Goal: Complete application form: Complete application form

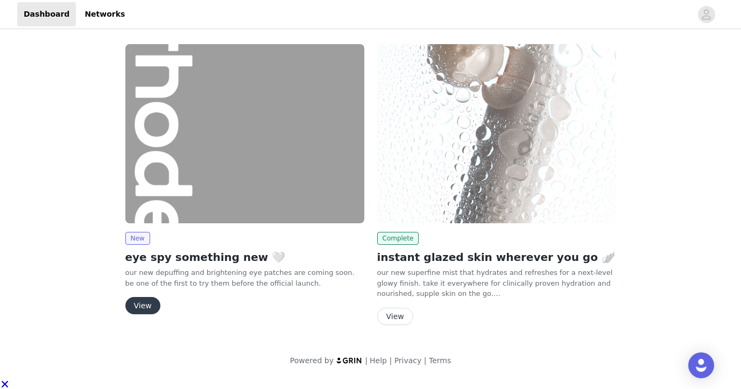
click at [136, 307] on button "View" at bounding box center [142, 305] width 35 height 17
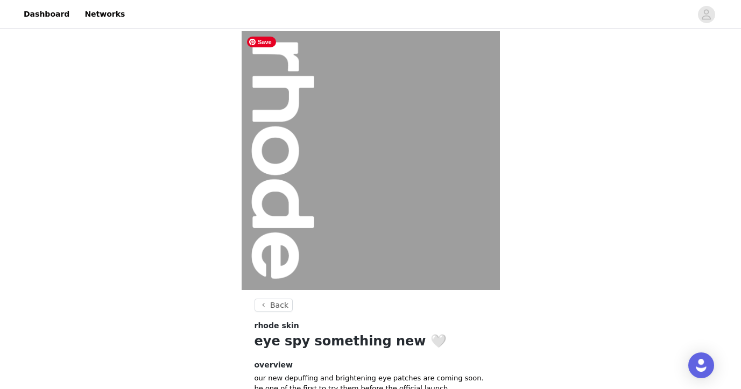
scroll to position [110, 0]
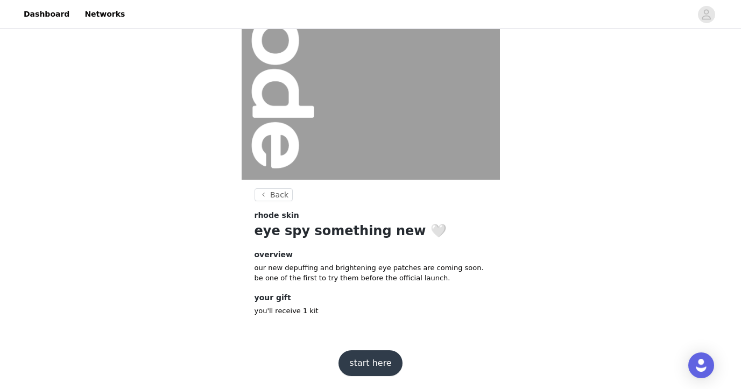
click at [348, 358] on button "start here" at bounding box center [371, 363] width 64 height 26
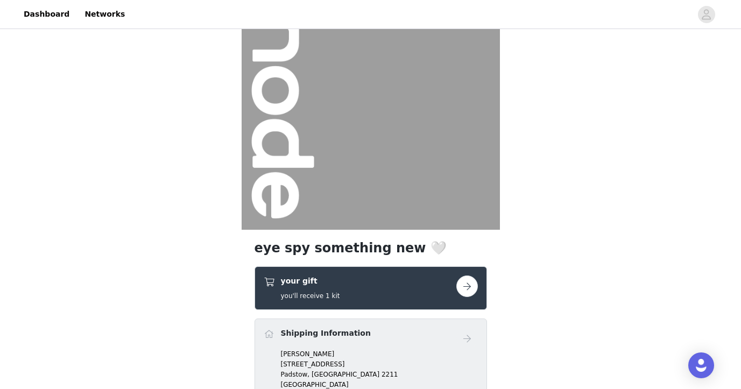
scroll to position [210, 0]
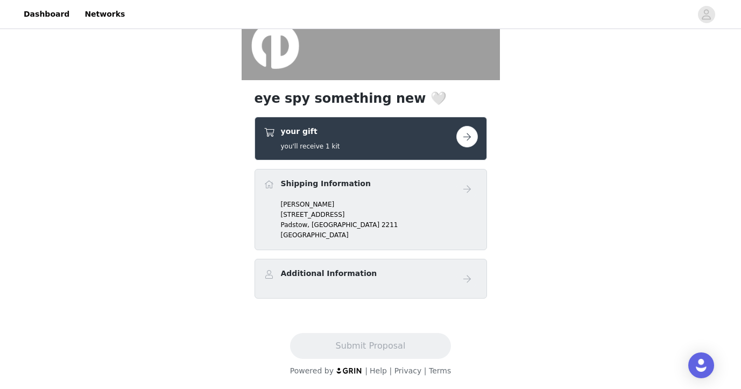
click at [345, 231] on p "[GEOGRAPHIC_DATA]" at bounding box center [379, 235] width 197 height 10
click at [464, 135] on button "button" at bounding box center [467, 137] width 22 height 22
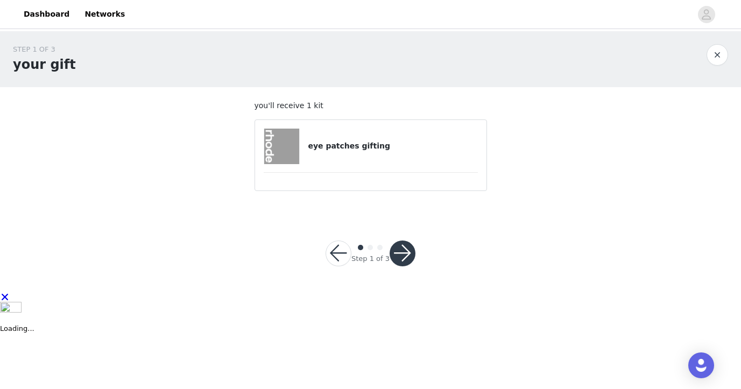
click at [341, 142] on h4 "eye patches gifting" at bounding box center [393, 145] width 170 height 11
click at [392, 255] on button "button" at bounding box center [403, 254] width 26 height 26
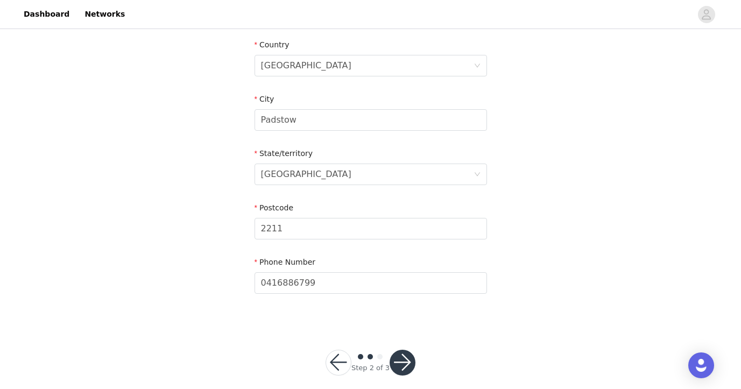
scroll to position [344, 0]
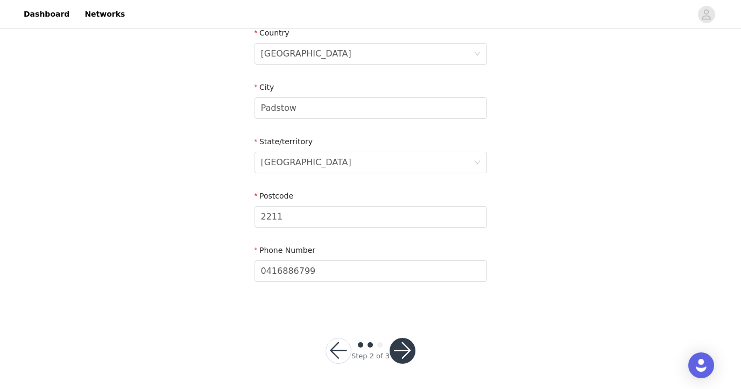
click at [402, 354] on button "button" at bounding box center [403, 351] width 26 height 26
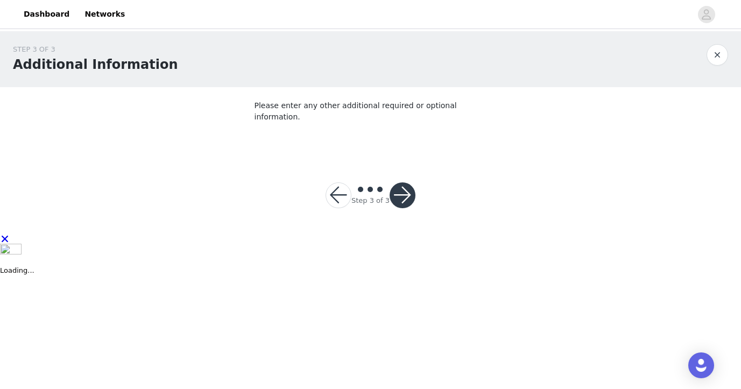
click at [399, 182] on button "button" at bounding box center [403, 195] width 26 height 26
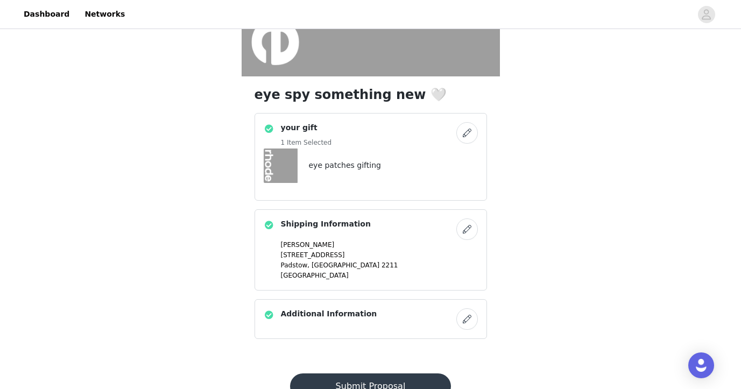
scroll to position [250, 0]
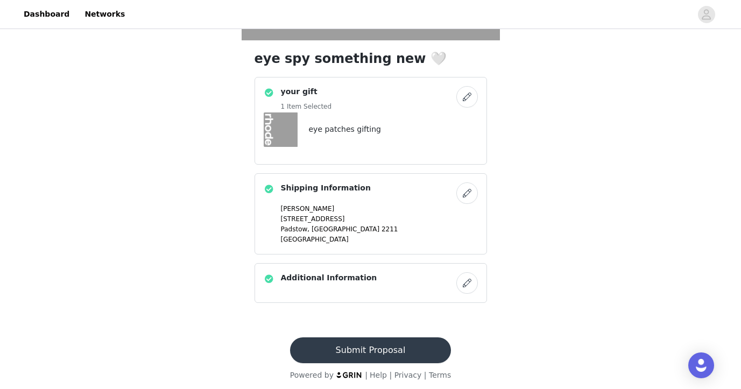
click at [360, 346] on button "Submit Proposal" at bounding box center [370, 350] width 161 height 26
